Goal: Find specific page/section: Find specific page/section

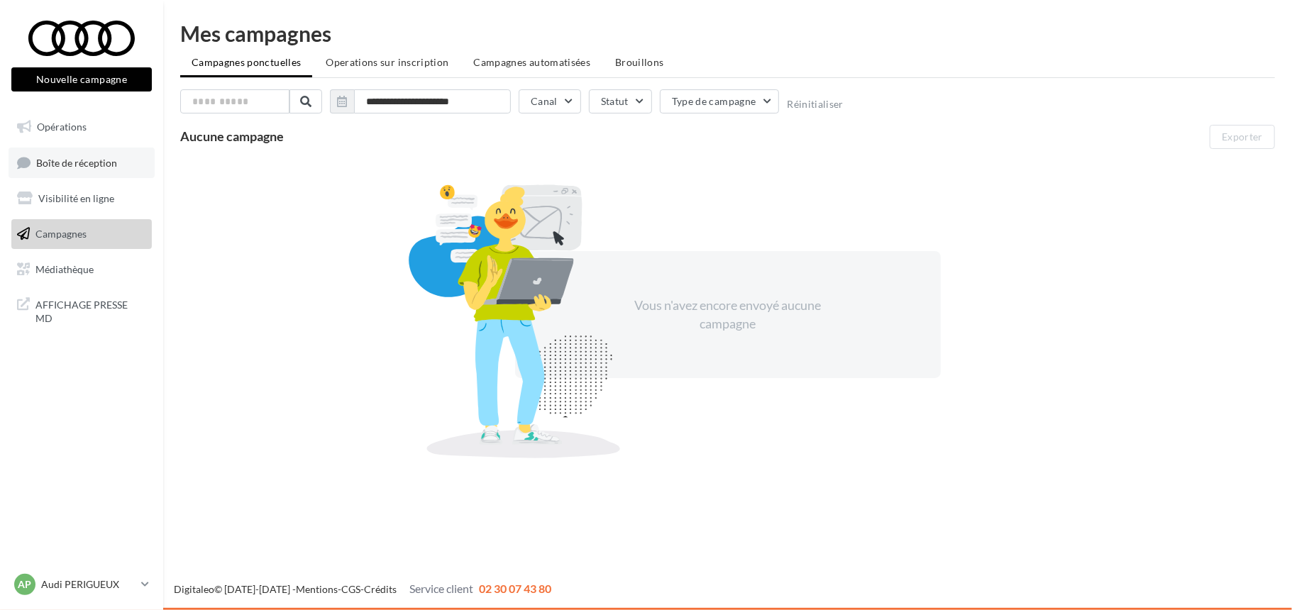
click at [72, 158] on span "Boîte de réception" at bounding box center [76, 162] width 81 height 12
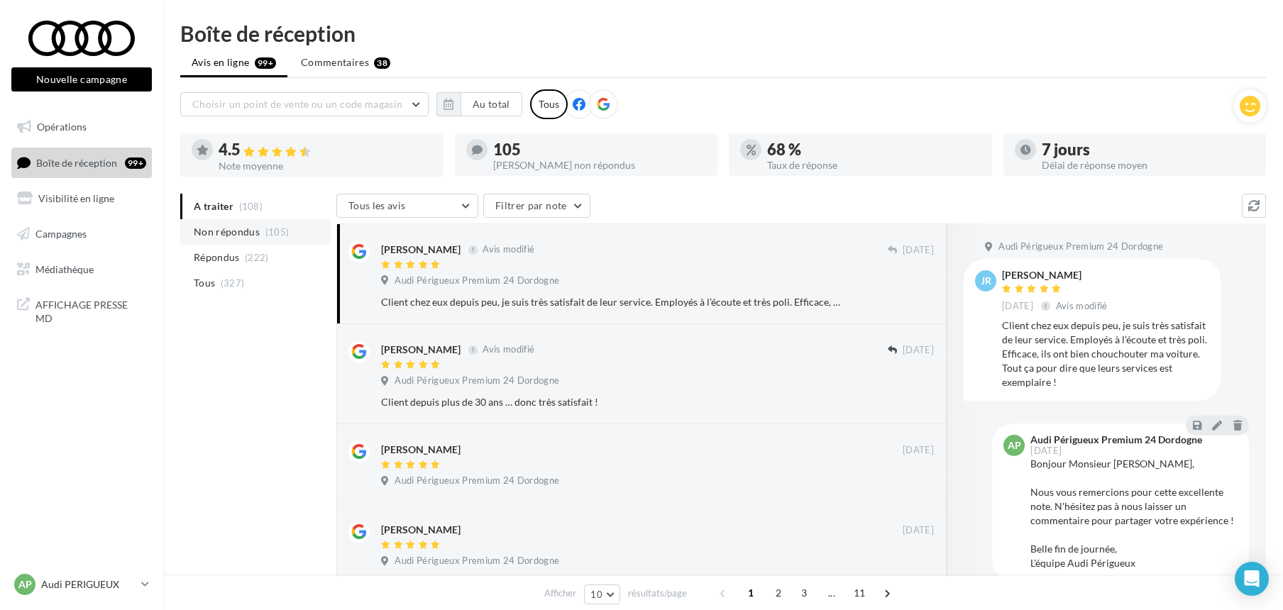
click at [222, 230] on span "Non répondus" at bounding box center [227, 232] width 66 height 14
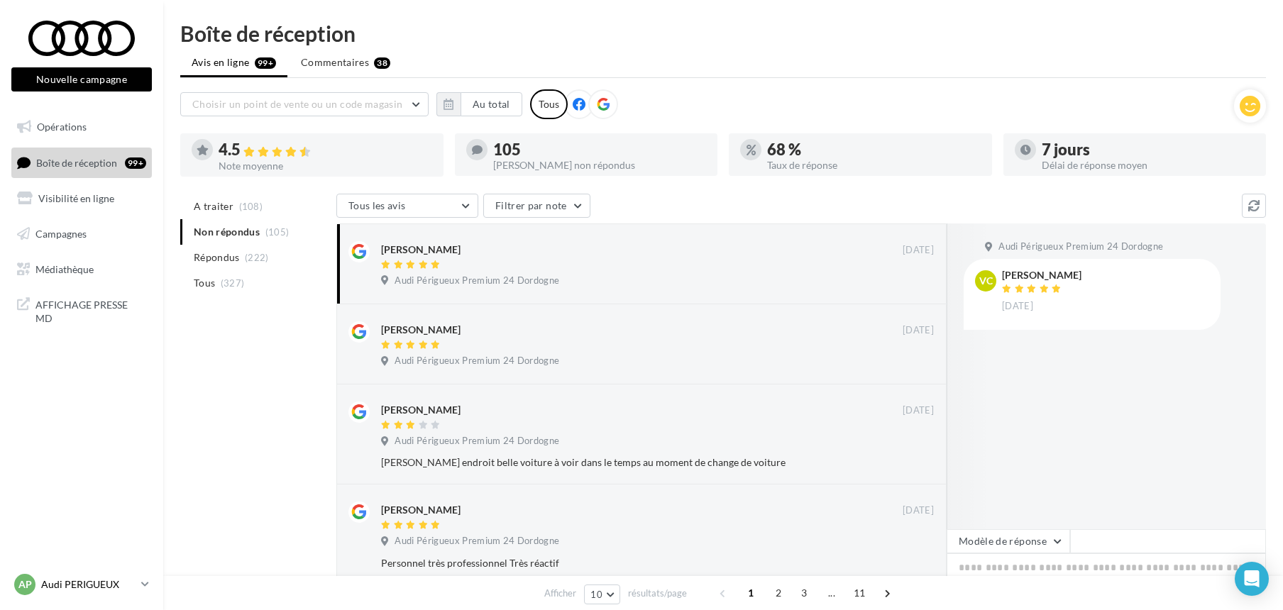
click at [57, 578] on p "Audi PERIGUEUX" at bounding box center [88, 585] width 94 height 14
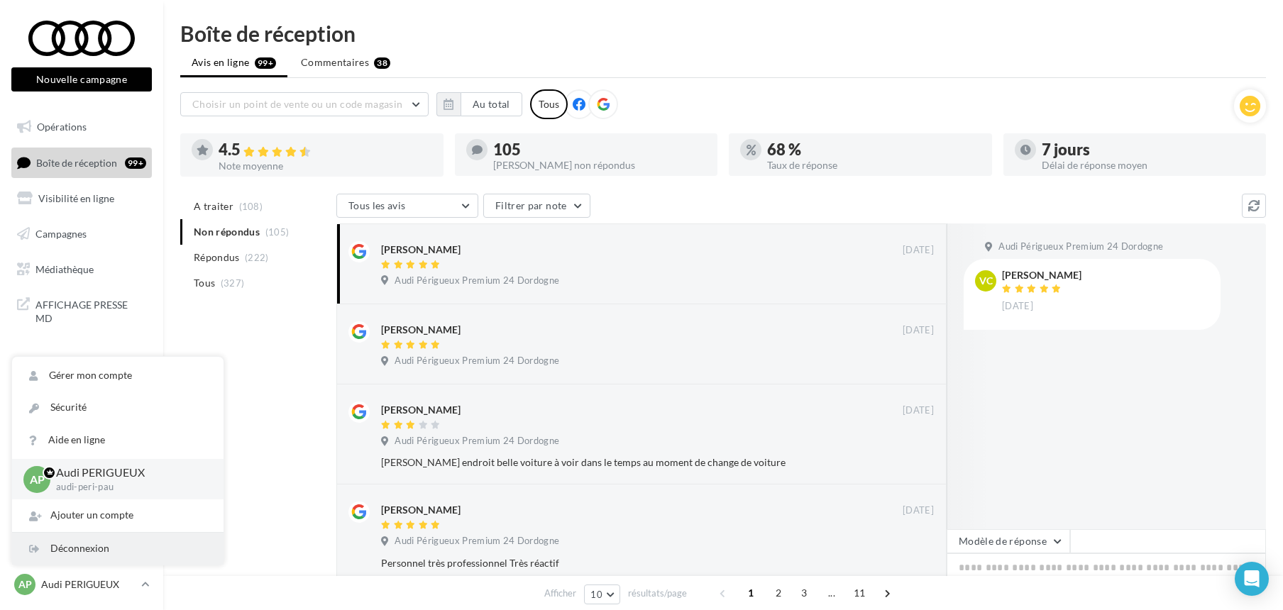
click at [63, 534] on div "Déconnexion" at bounding box center [118, 549] width 212 height 32
